Goal: Navigation & Orientation: Find specific page/section

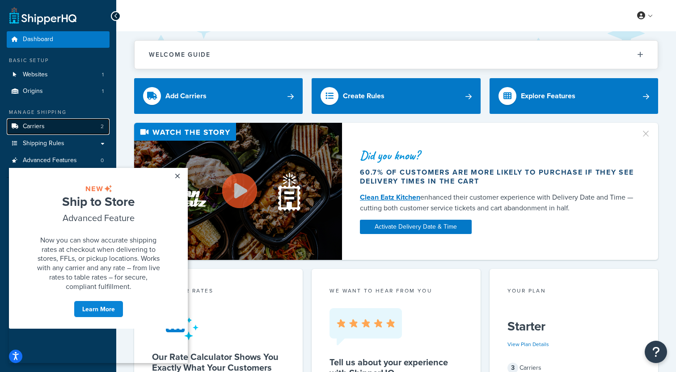
click at [73, 127] on link "Carriers 2" at bounding box center [58, 126] width 103 height 17
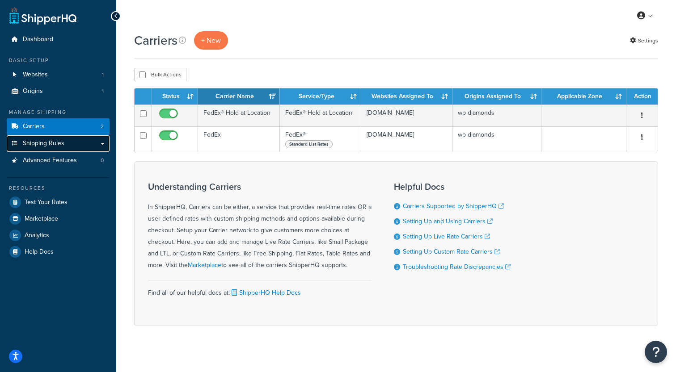
click at [86, 147] on link "Shipping Rules" at bounding box center [58, 143] width 103 height 17
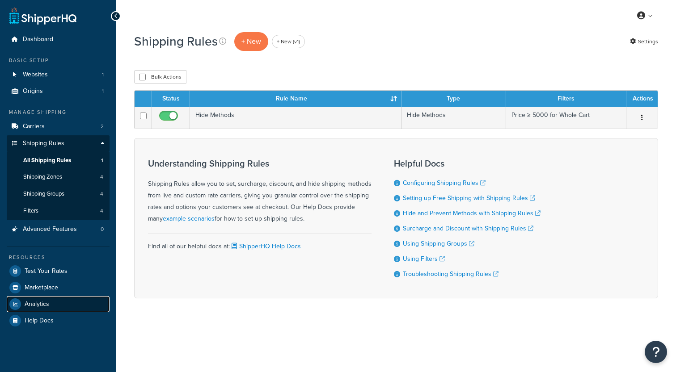
click at [51, 305] on link "Analytics" at bounding box center [58, 304] width 103 height 16
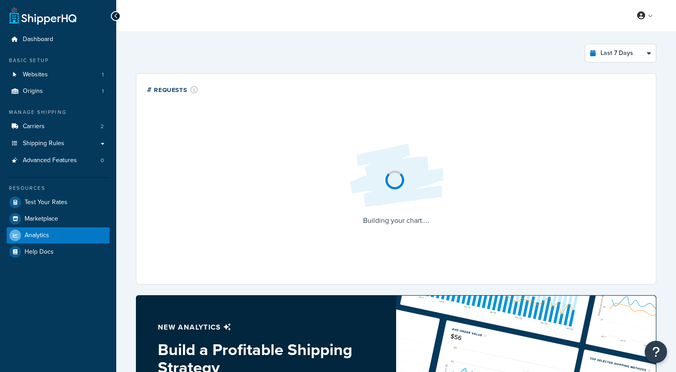
select select "last_7_days"
